Goal: Obtain resource: Download file/media

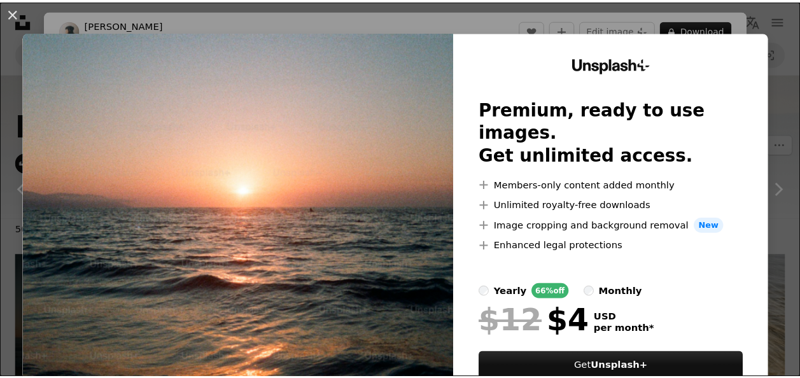
scroll to position [954, 0]
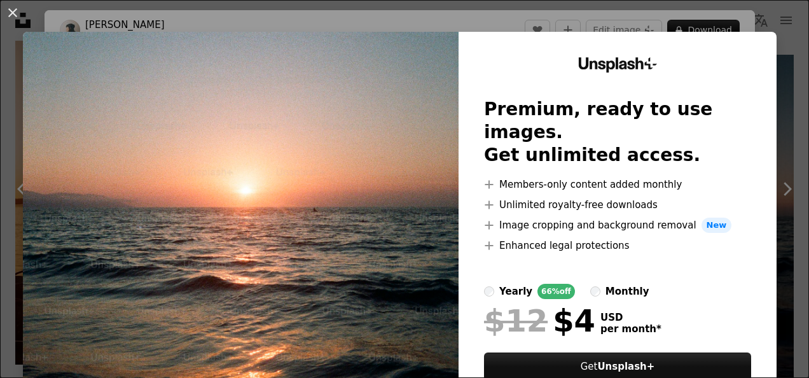
click at [355, 17] on div "An X shape Unsplash+ Premium, ready to use images. Get unlimited access. A plus…" at bounding box center [404, 189] width 809 height 378
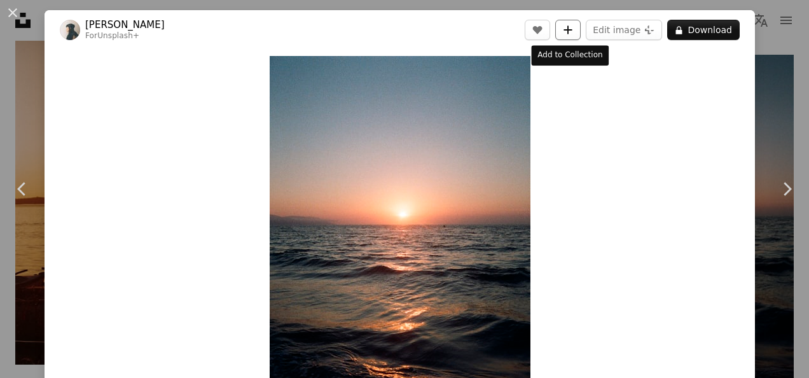
click at [571, 27] on icon "A plus sign" at bounding box center [568, 30] width 10 height 10
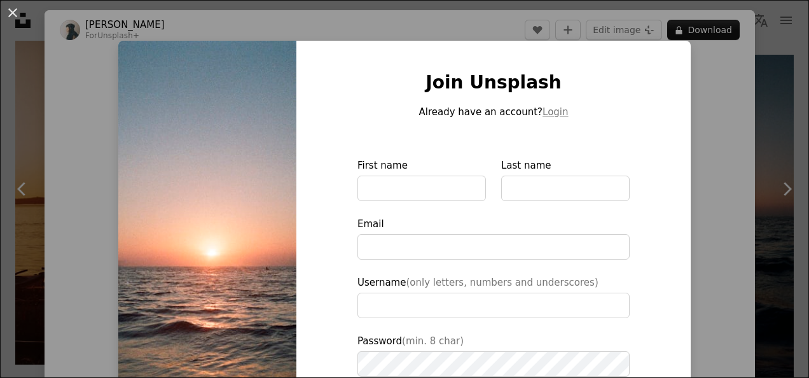
click at [727, 108] on div "An X shape Join Unsplash Already have an account? Login First name Last name Em…" at bounding box center [404, 189] width 809 height 378
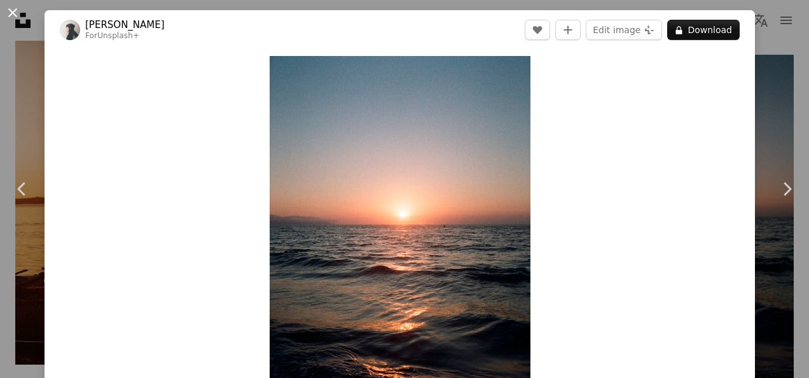
click at [11, 8] on button "An X shape" at bounding box center [12, 12] width 15 height 15
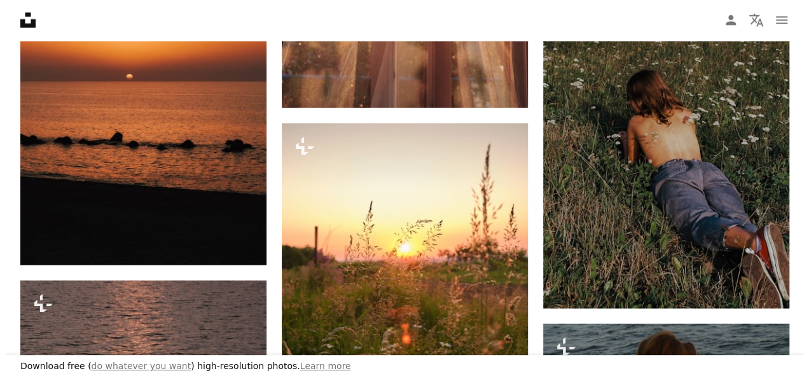
scroll to position [1421, 0]
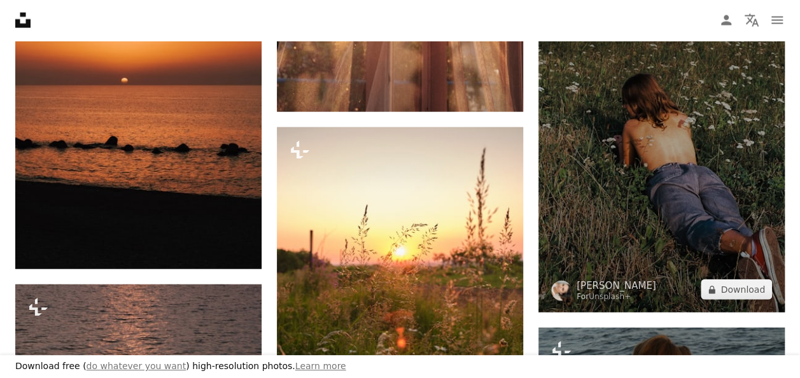
click at [707, 192] on img at bounding box center [661, 128] width 246 height 370
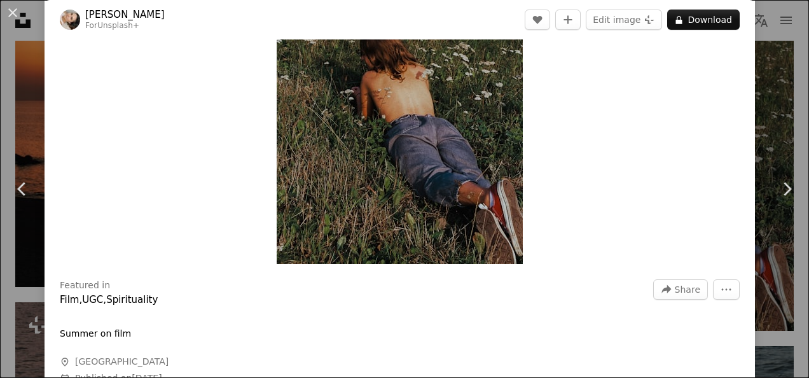
scroll to position [191, 0]
